Goal: Transaction & Acquisition: Purchase product/service

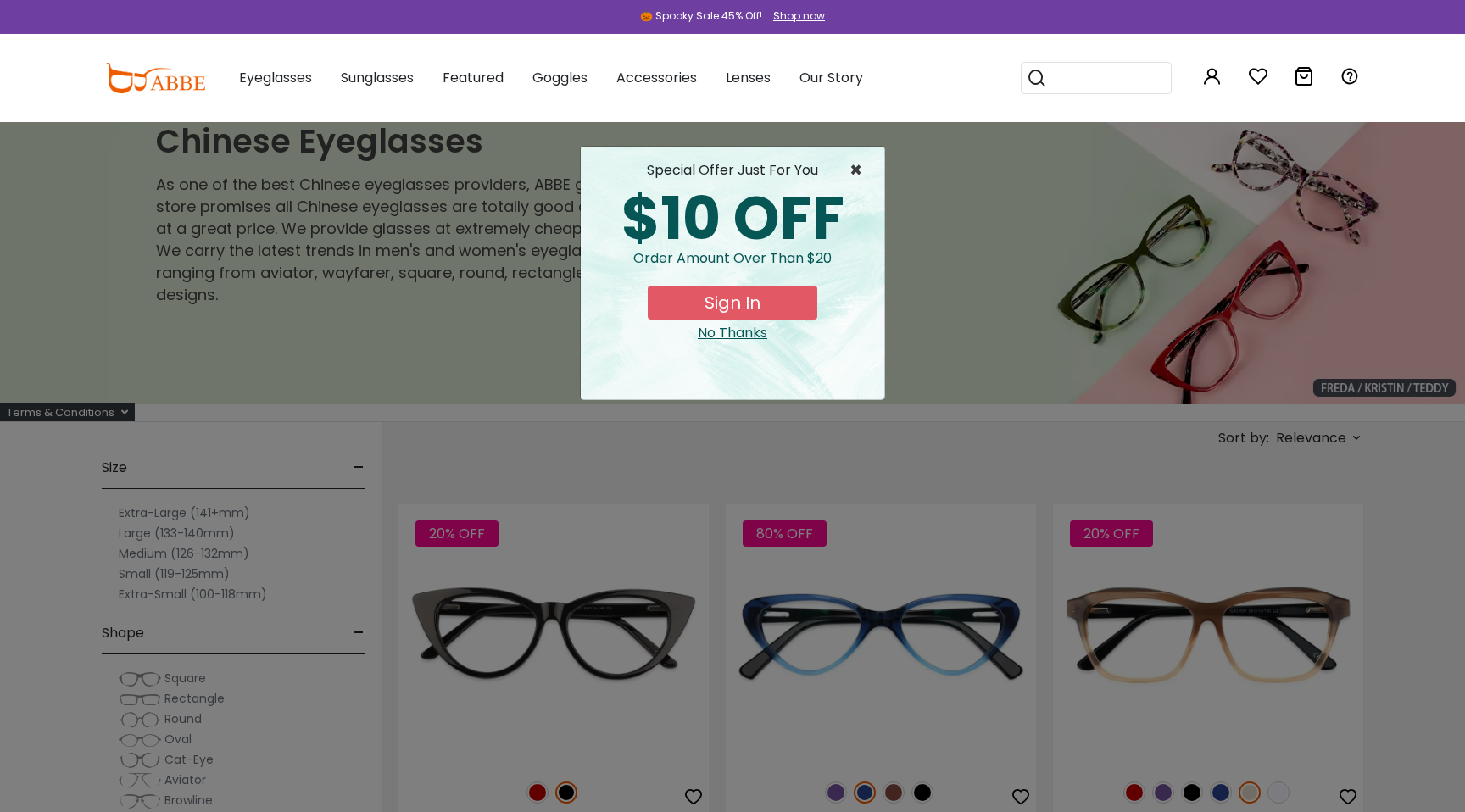
click at [852, 169] on span "×" at bounding box center [860, 171] width 21 height 21
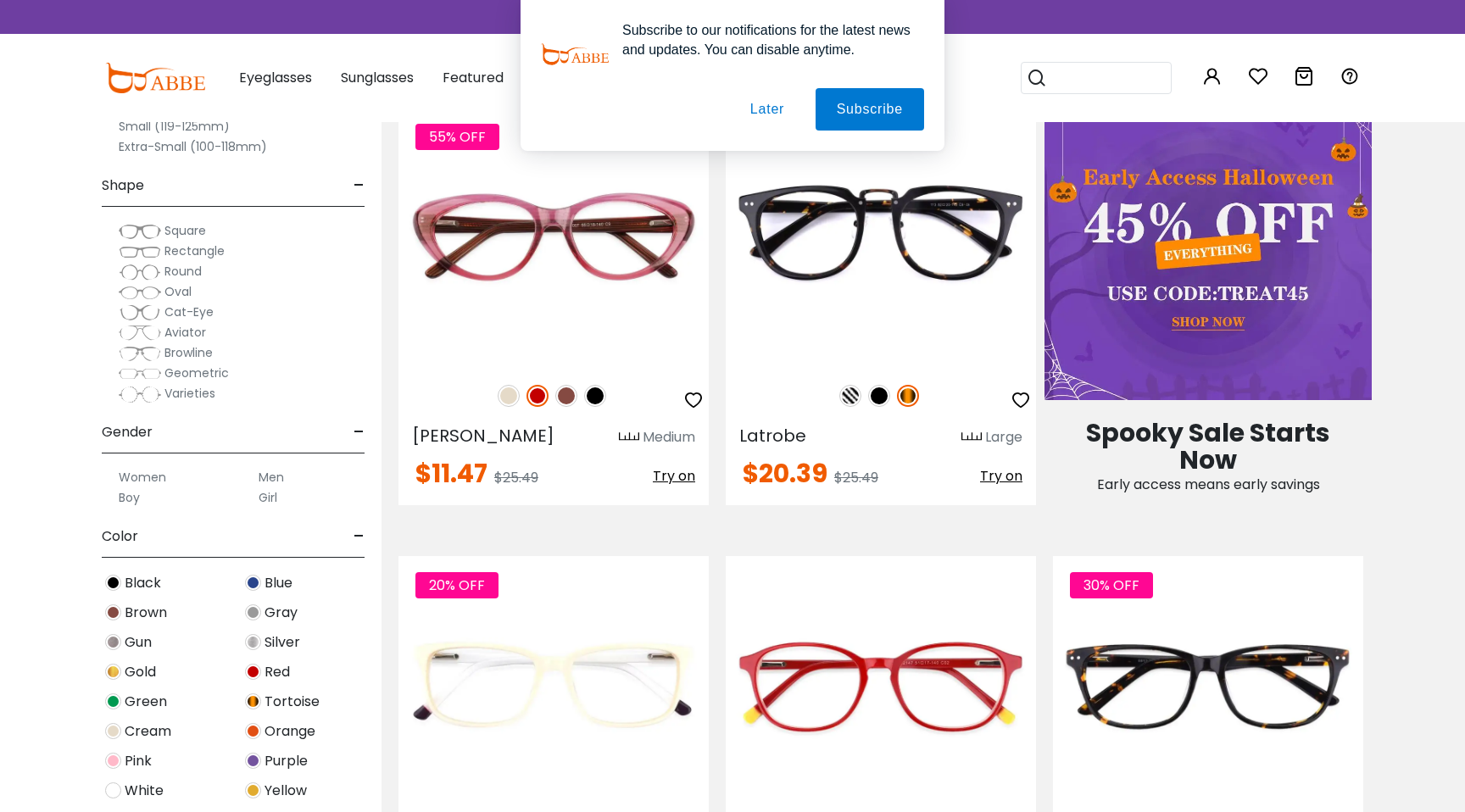
scroll to position [882, 0]
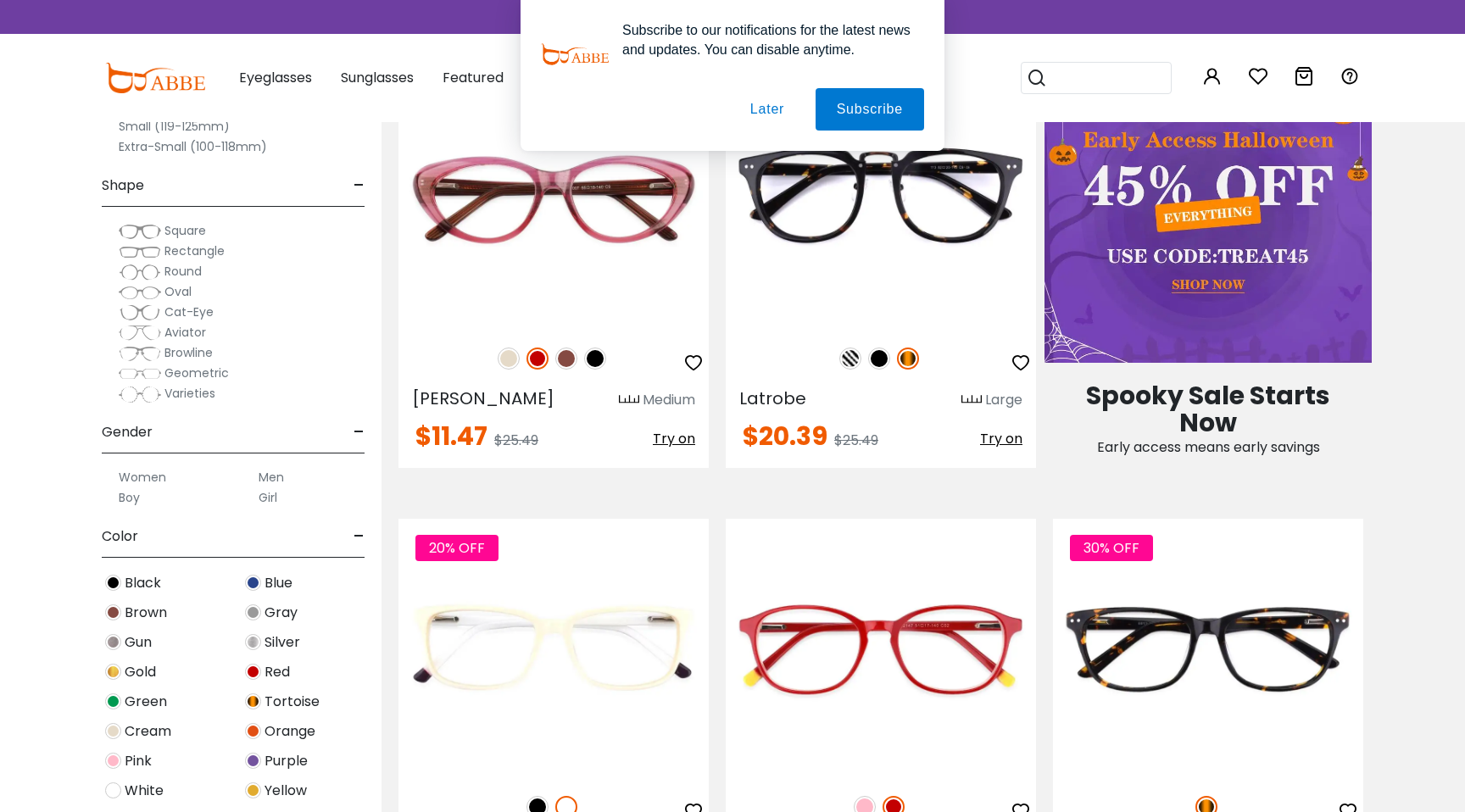
click at [751, 107] on button "Later" at bounding box center [768, 108] width 77 height 42
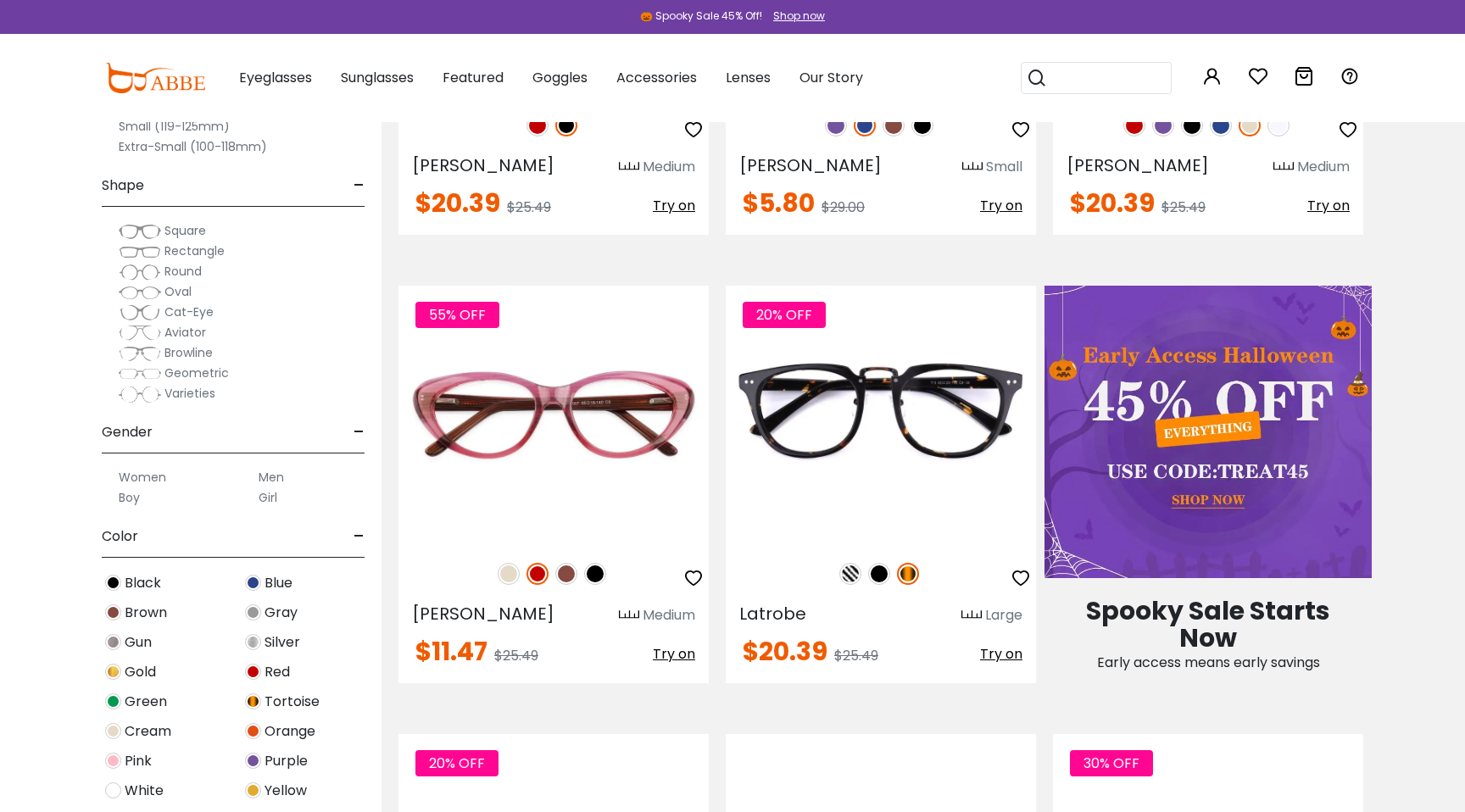
scroll to position [289, 0]
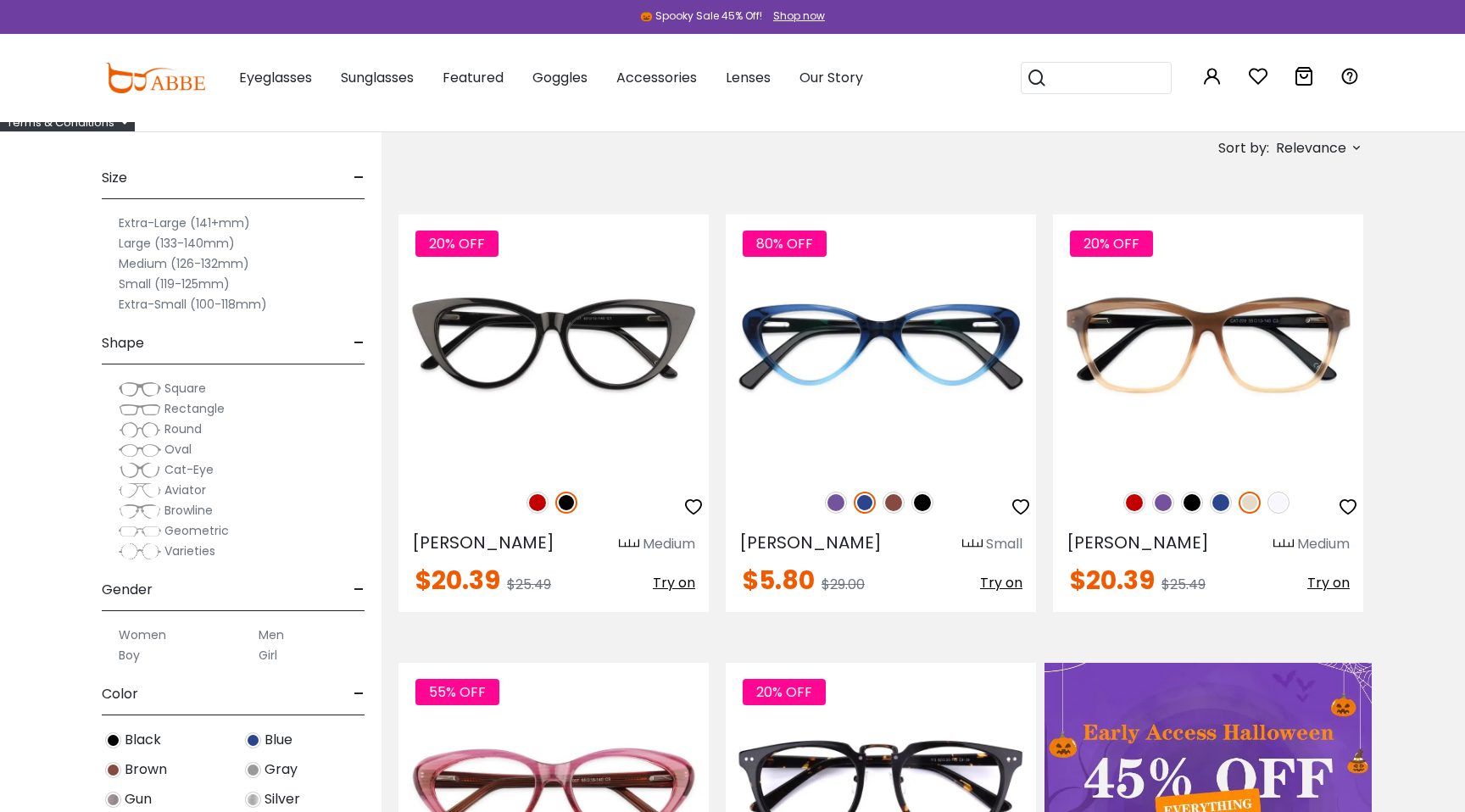
click at [271, 634] on label "Men" at bounding box center [271, 635] width 25 height 21
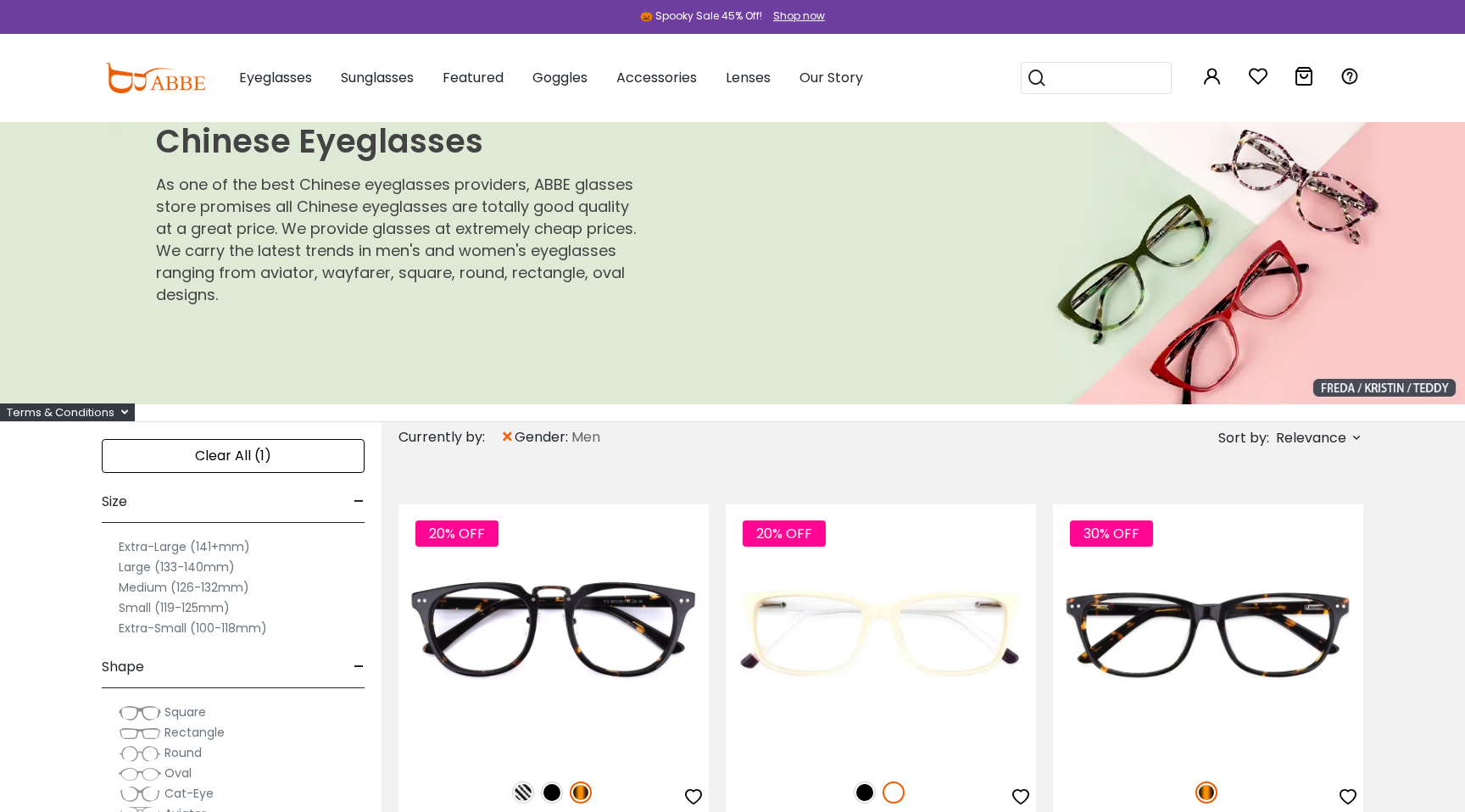
click at [136, 565] on label "Large (133-140mm)" at bounding box center [176, 567] width 116 height 21
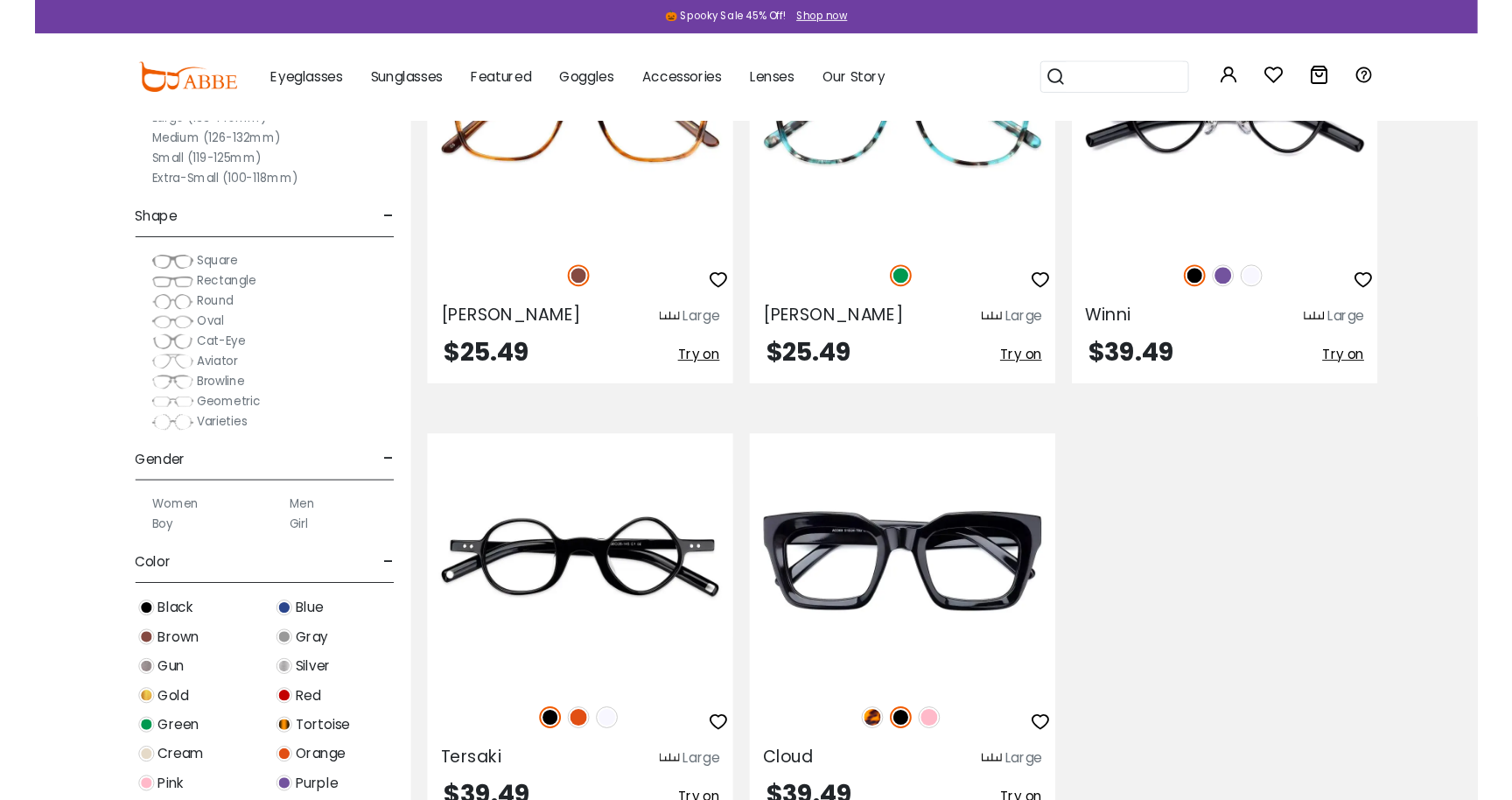
scroll to position [5556, 0]
